Goal: Task Accomplishment & Management: Manage account settings

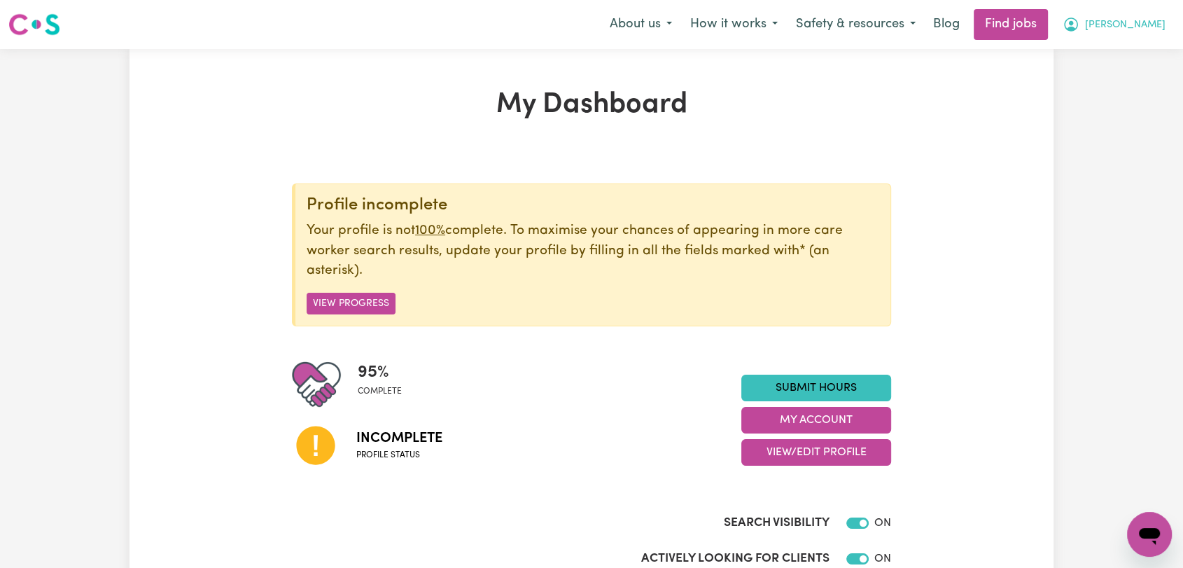
click at [1117, 33] on button "[PERSON_NAME]" at bounding box center [1113, 24] width 121 height 29
click at [1079, 109] on link "Logout" at bounding box center [1118, 107] width 111 height 27
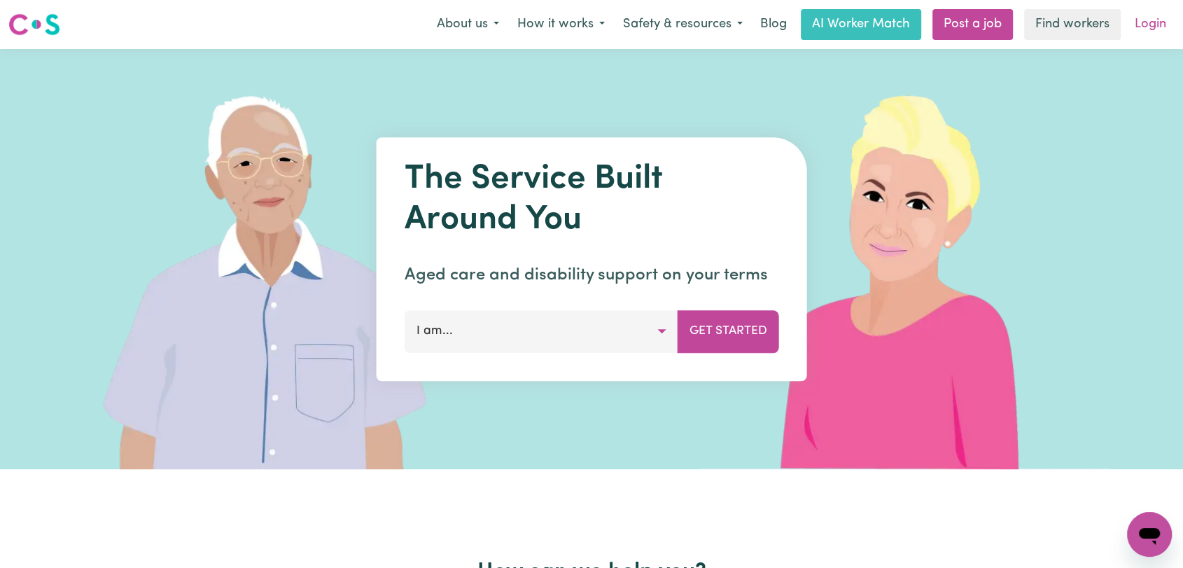
click at [1159, 22] on link "Login" at bounding box center [1150, 24] width 48 height 31
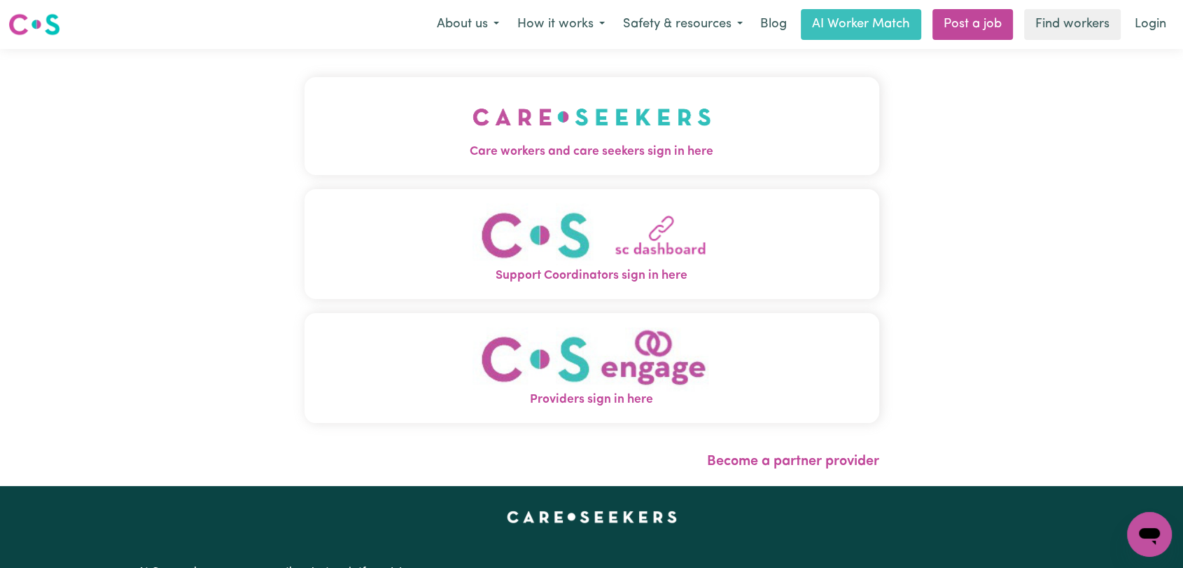
click at [486, 139] on img "Care workers and care seekers sign in here" at bounding box center [591, 117] width 239 height 52
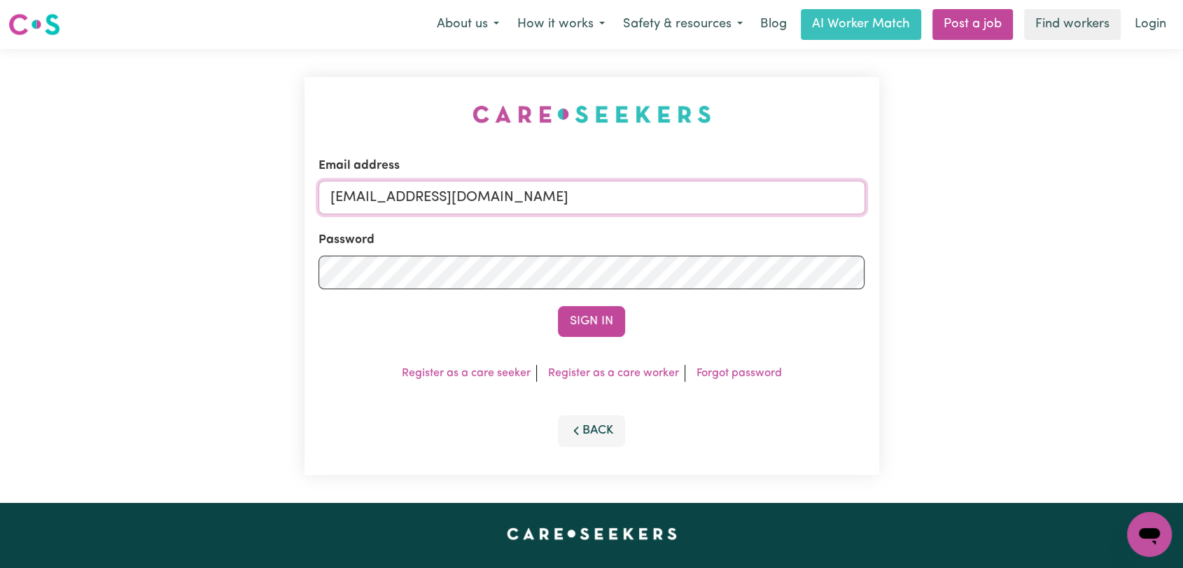
click at [628, 199] on input "[EMAIL_ADDRESS][DOMAIN_NAME]" at bounding box center [591, 198] width 547 height 34
drag, startPoint x: 404, startPoint y: 198, endPoint x: 610, endPoint y: 199, distance: 206.5
click at [610, 199] on input "Superuser~[EMAIL_ADDRESS][DOMAIN_NAME]" at bounding box center [591, 198] width 547 height 34
click at [588, 323] on button "Sign In" at bounding box center [591, 321] width 67 height 31
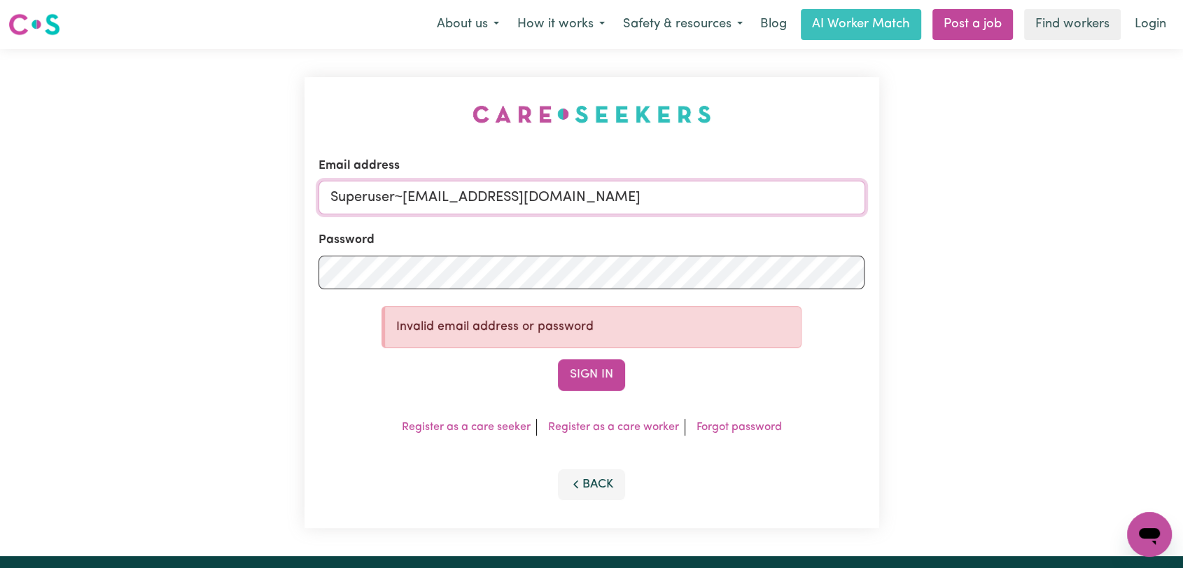
click at [404, 197] on input "Superuser~[EMAIL_ADDRESS][DOMAIN_NAME]" at bounding box center [591, 198] width 547 height 34
drag, startPoint x: 401, startPoint y: 195, endPoint x: 712, endPoint y: 206, distance: 310.9
click at [712, 206] on input "Superuser~[EMAIL_ADDRESS][DOMAIN_NAME]" at bounding box center [591, 198] width 547 height 34
paste input "bigpon"
type input "[EMAIL_ADDRESS][DOMAIN_NAME]"
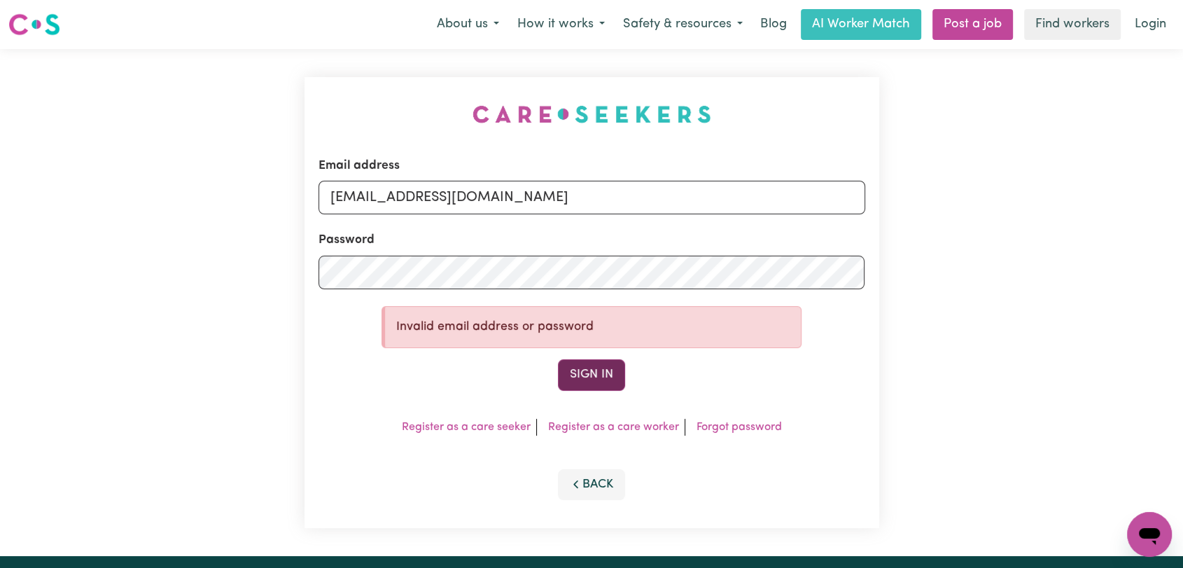
click at [594, 372] on button "Sign In" at bounding box center [591, 374] width 67 height 31
